Goal: Task Accomplishment & Management: Use online tool/utility

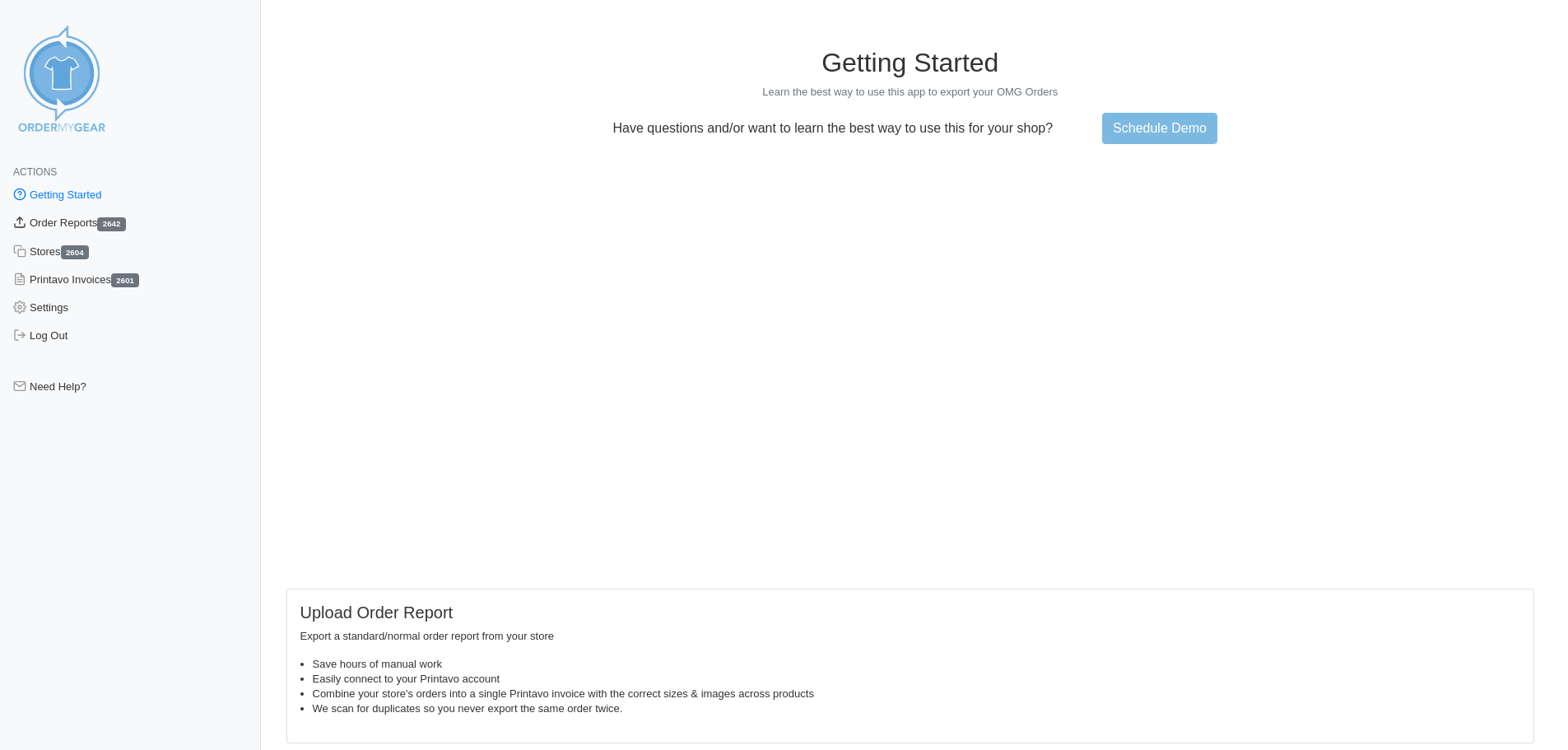
click at [65, 227] on link "Order Reports 2642" at bounding box center [130, 223] width 261 height 28
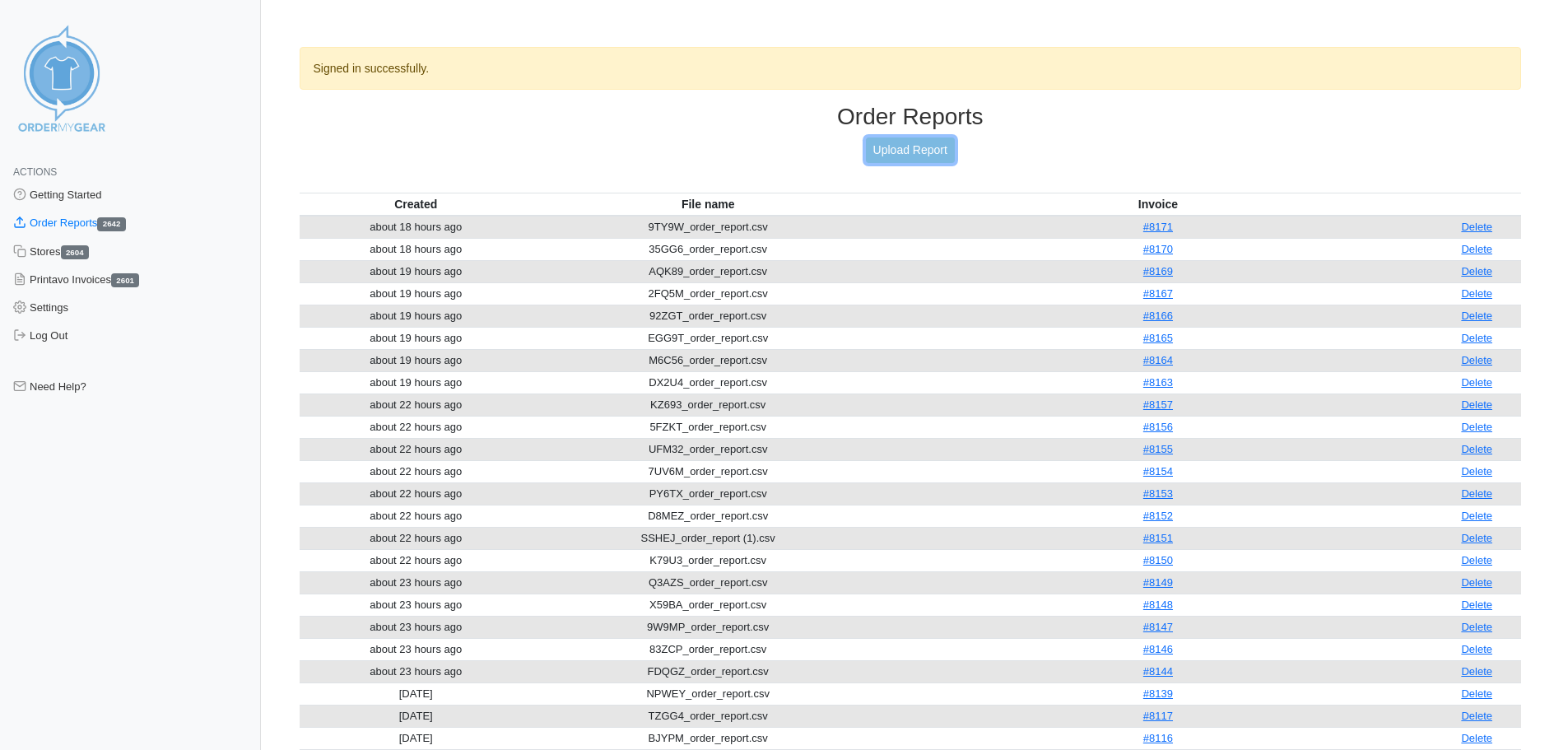
click at [920, 156] on link "Upload Report" at bounding box center [910, 151] width 89 height 26
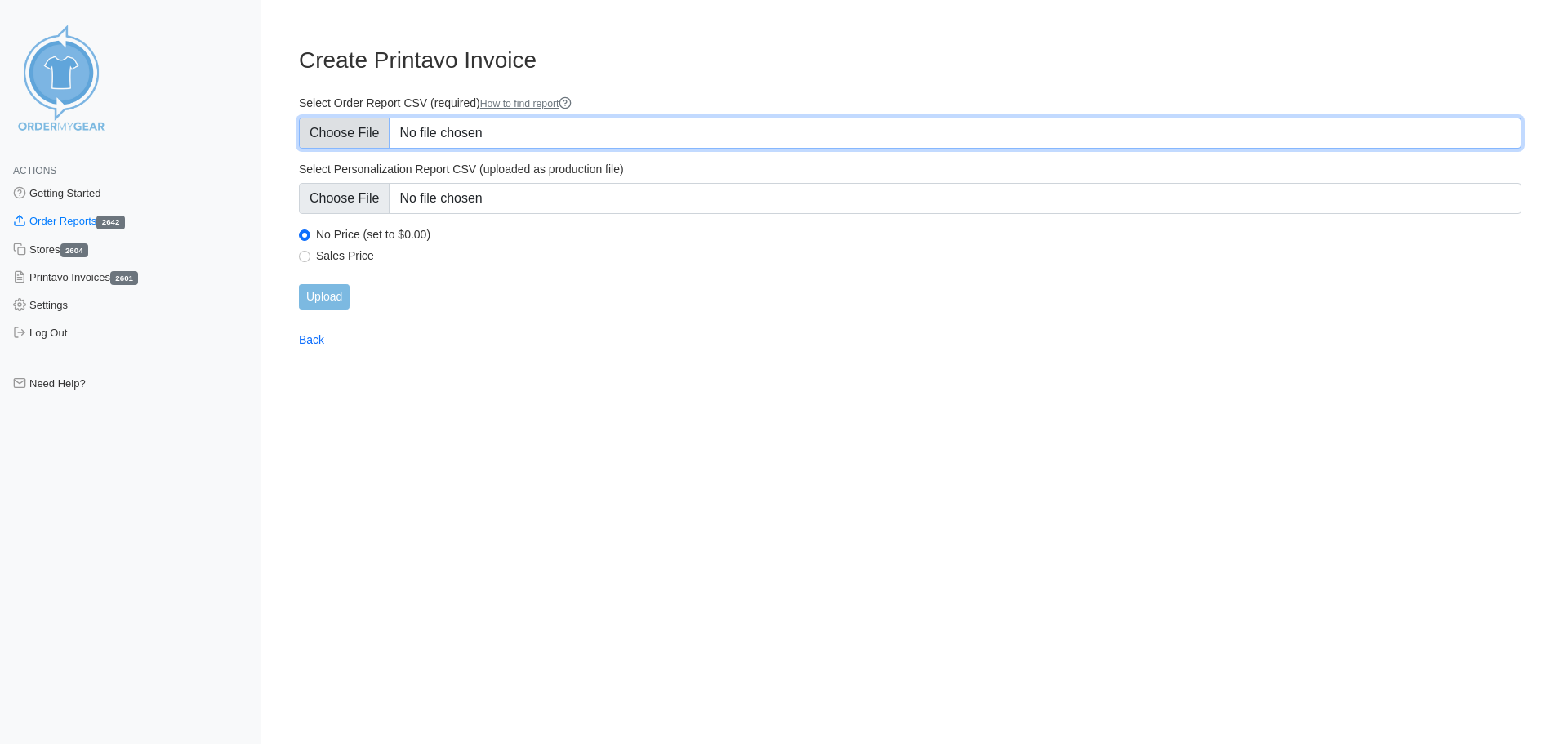
click at [466, 132] on input "Select Order Report CSV (required) How to find report" at bounding box center [910, 133] width 1223 height 31
type input "C:\fakepath\PPDD9_order_report.csv"
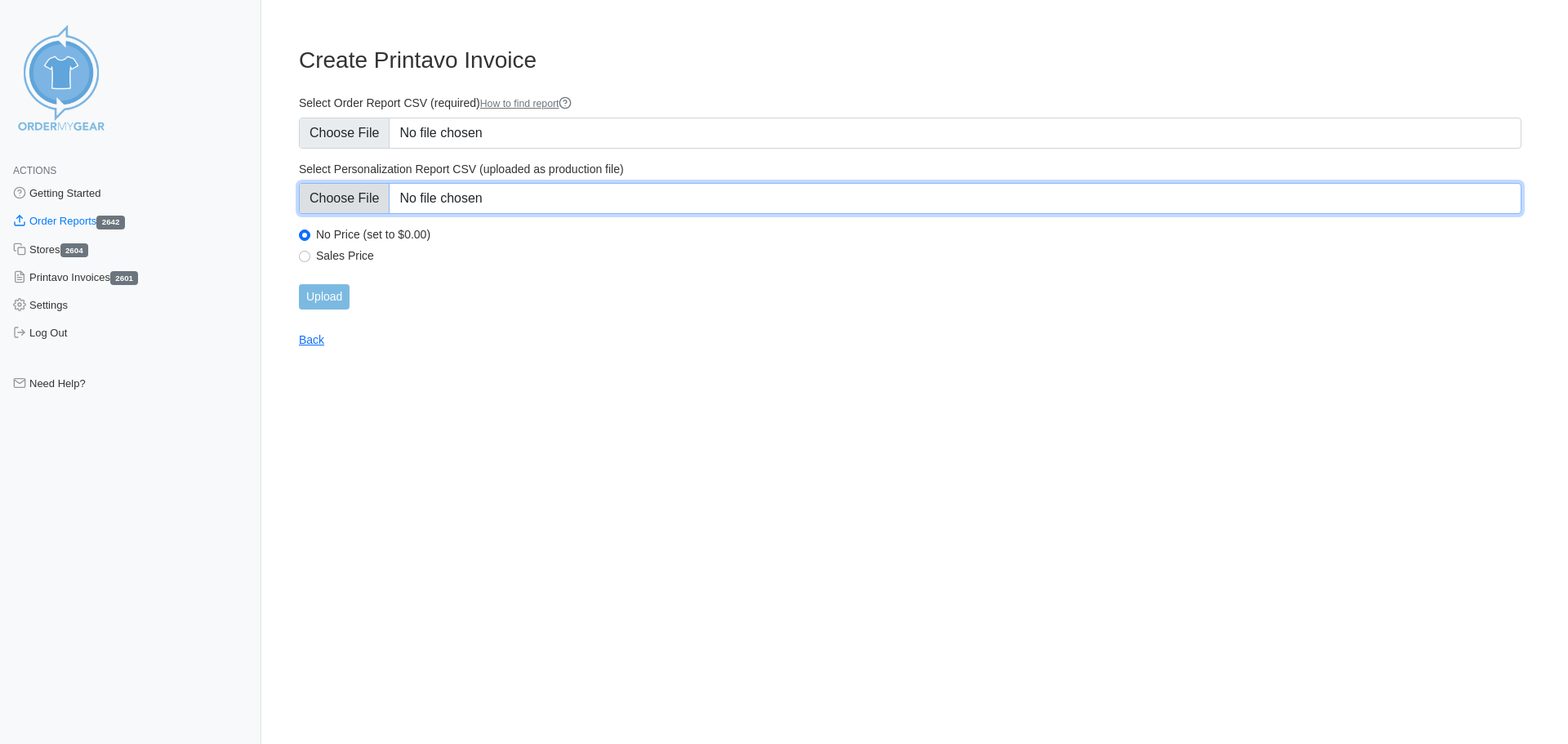
click at [438, 195] on input "Select Personalization Report CSV (uploaded as production file)" at bounding box center [910, 198] width 1223 height 31
type input "C:\fakepath\PPDD9_personalization_report.csv"
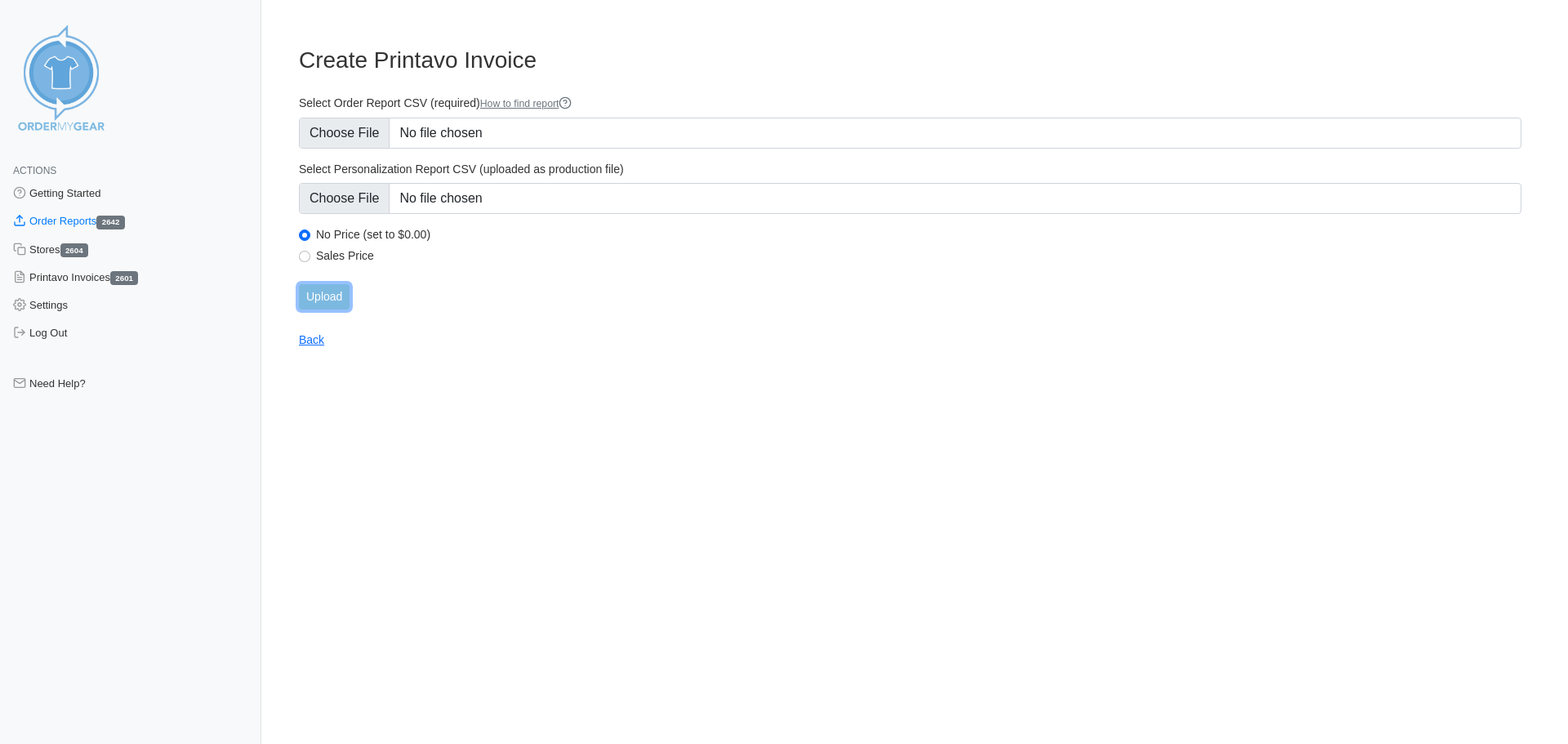
click at [329, 288] on input "Upload" at bounding box center [324, 297] width 50 height 26
